Goal: Information Seeking & Learning: Learn about a topic

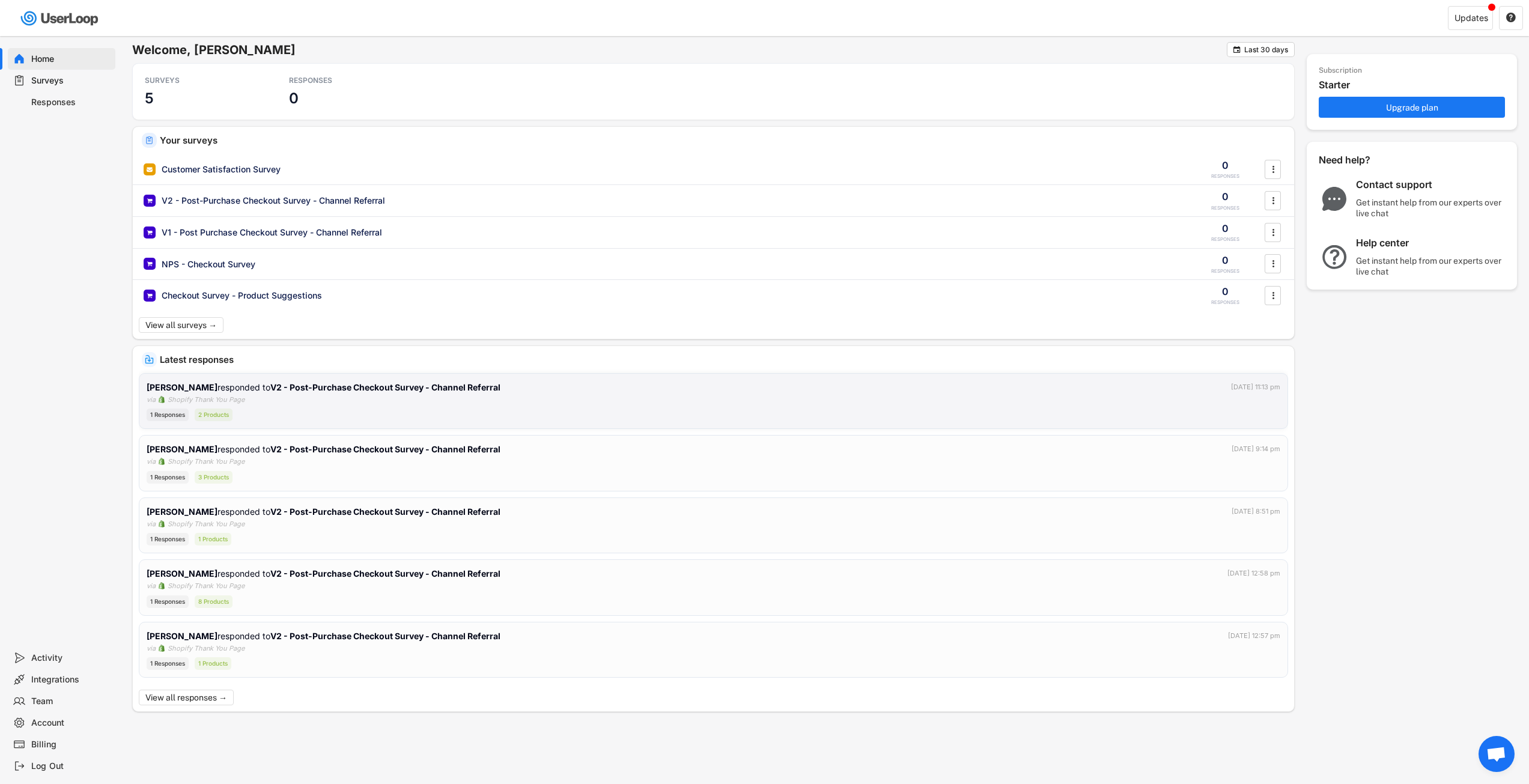
click at [436, 413] on div "1 Responses 2 Products" at bounding box center [713, 415] width 1134 height 13
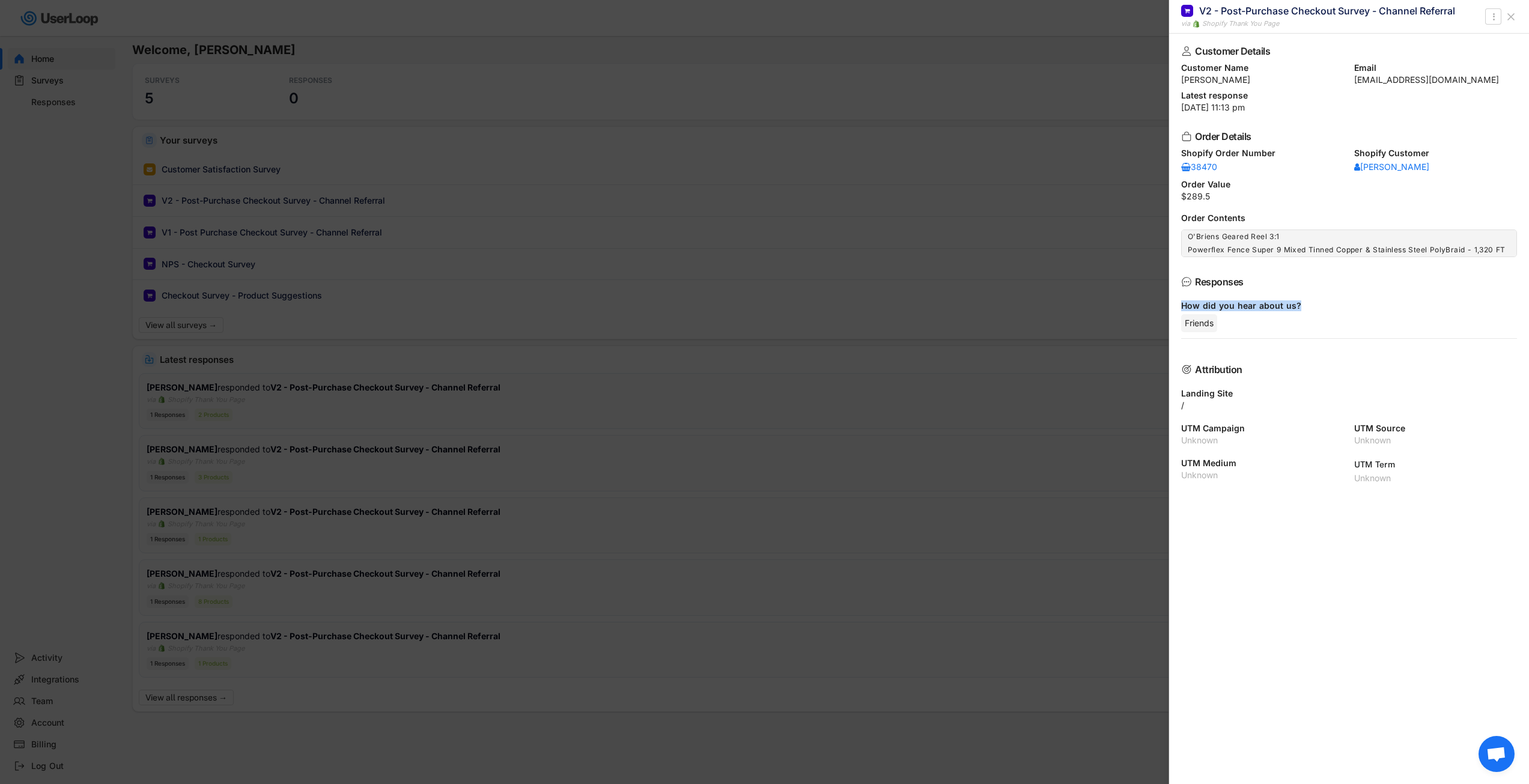
drag, startPoint x: 1304, startPoint y: 306, endPoint x: 1178, endPoint y: 303, distance: 126.0
click at [1178, 303] on div "Customer Details Customer Name [PERSON_NAME] Email [EMAIL_ADDRESS][DOMAIN_NAME]…" at bounding box center [1349, 408] width 360 height 750
click at [621, 318] on div at bounding box center [764, 392] width 1529 height 784
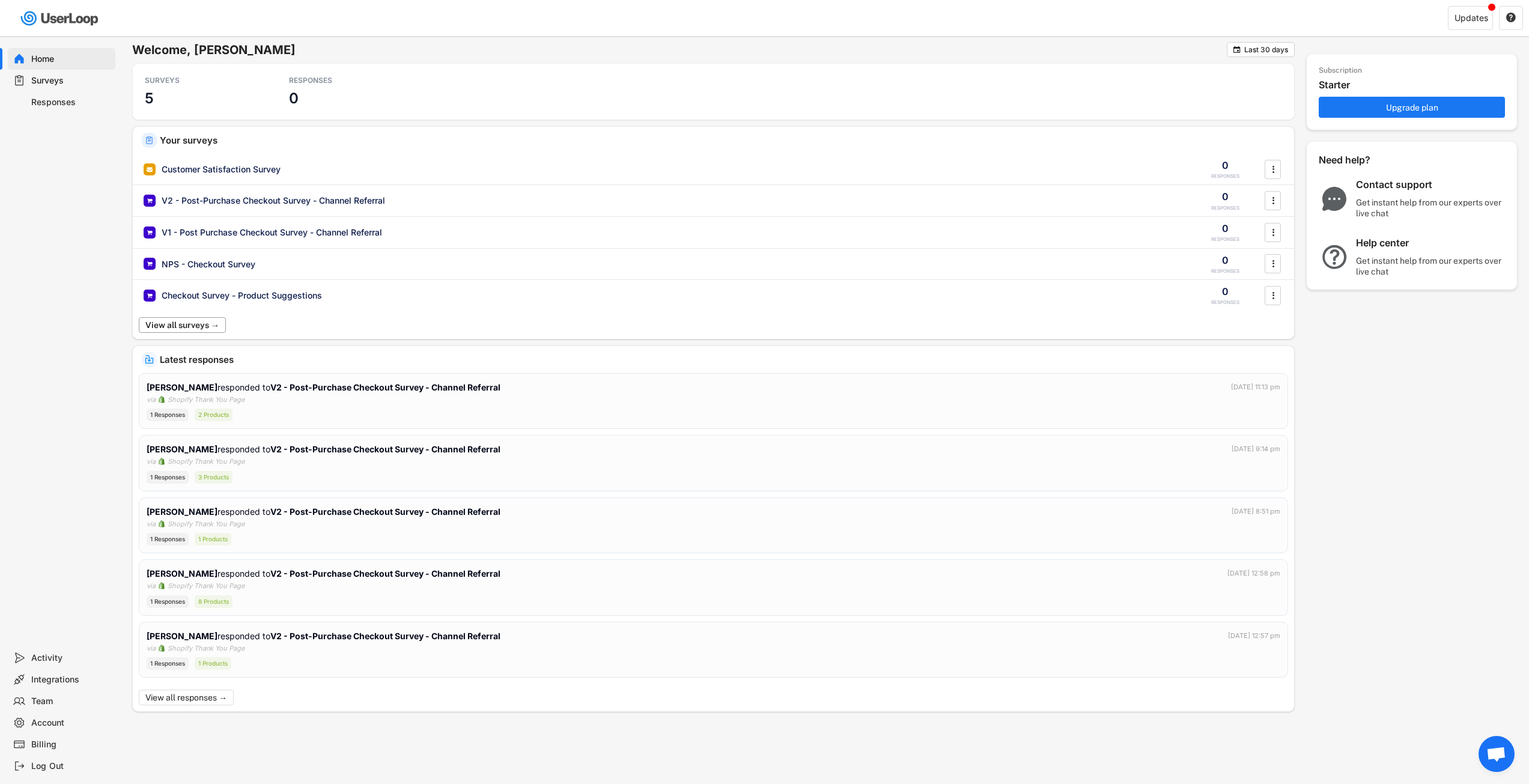
click at [206, 326] on button "View all surveys →" at bounding box center [183, 324] width 87 height 15
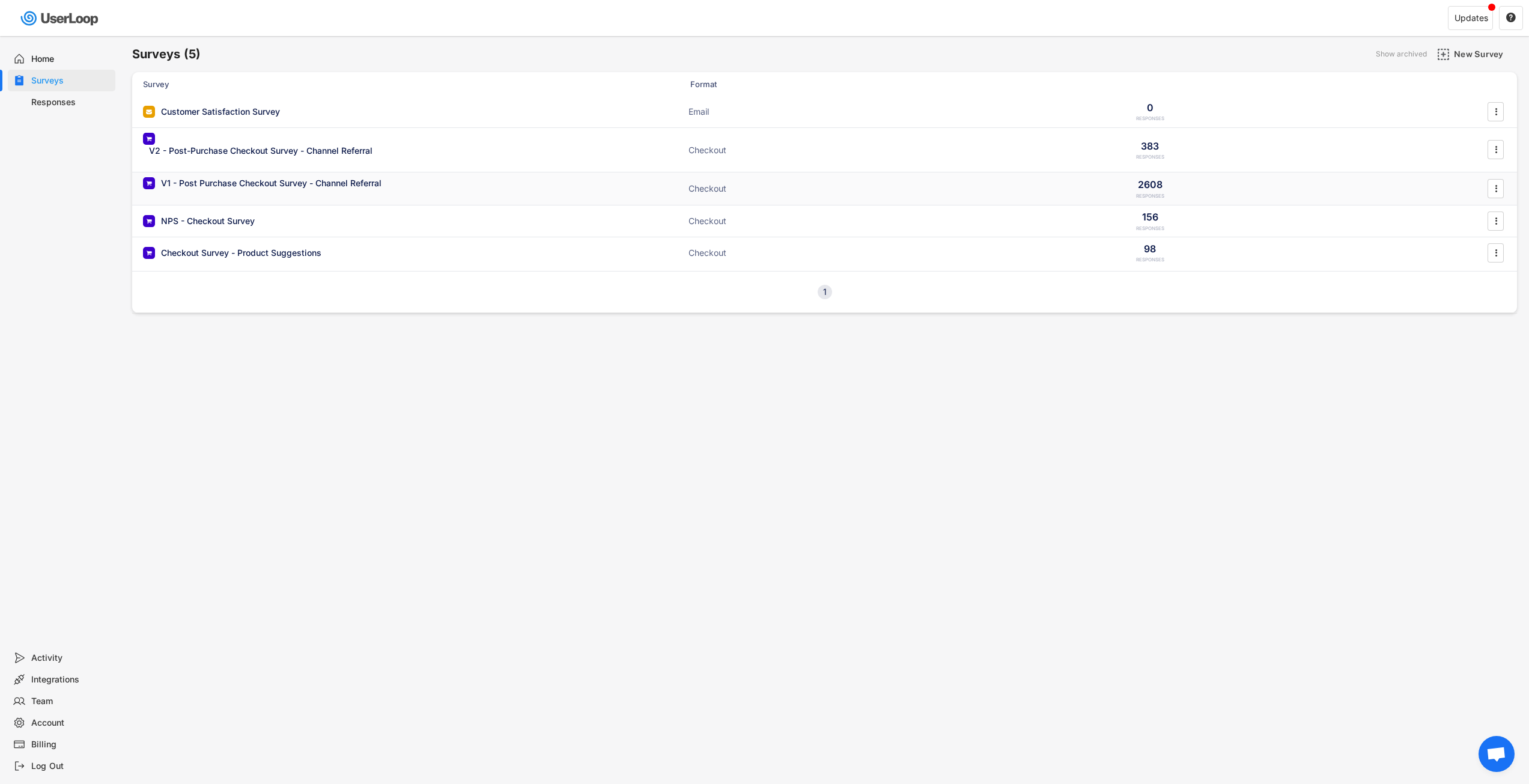
click at [441, 184] on div "V1 - Post Purchase Checkout Survey - Channel Referral Checkout 2608 RESPONSES " at bounding box center [824, 188] width 1385 height 32
